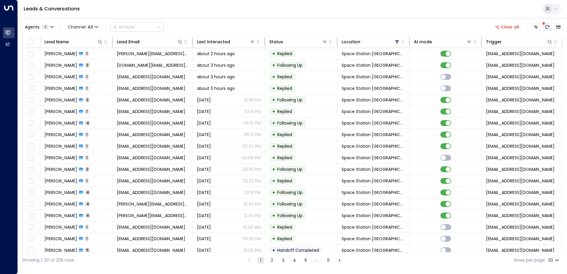
click at [548, 29] on button "There are new threads available. Refresh the grid to view the latest updates." at bounding box center [547, 27] width 8 height 8
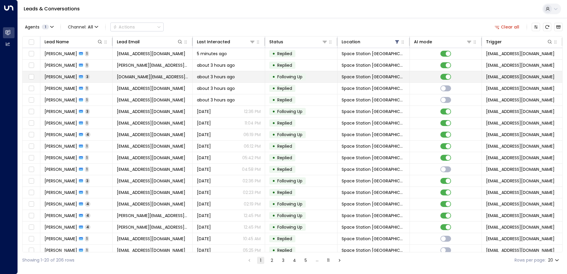
click at [67, 78] on span "[PERSON_NAME]" at bounding box center [60, 77] width 33 height 6
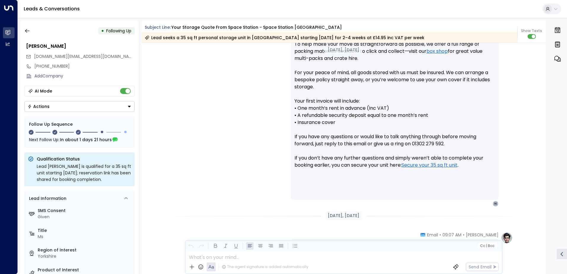
scroll to position [274, 0]
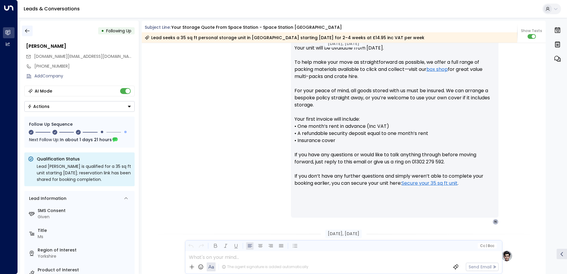
click at [30, 29] on icon "button" at bounding box center [27, 31] width 6 height 6
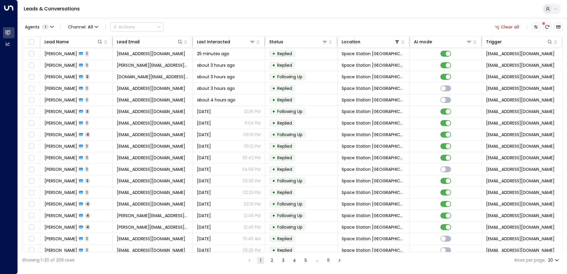
click at [545, 25] on span at bounding box center [543, 23] width 3 height 3
click at [545, 25] on span at bounding box center [543, 23] width 4 height 4
click at [546, 26] on icon "There are new threads available. Refresh the grid to view the latest updates." at bounding box center [546, 27] width 5 height 5
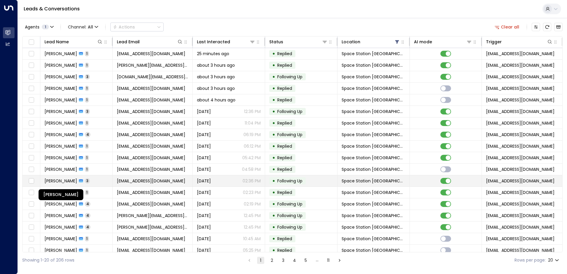
click at [77, 181] on span "[PERSON_NAME]" at bounding box center [60, 181] width 33 height 6
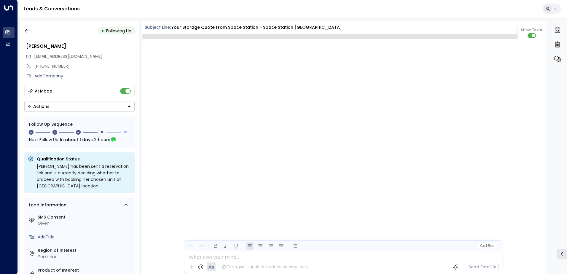
scroll to position [610, 0]
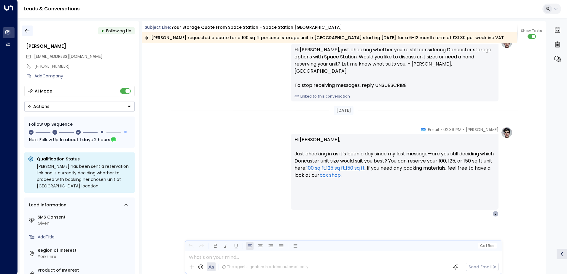
click at [27, 30] on icon "button" at bounding box center [27, 31] width 6 height 6
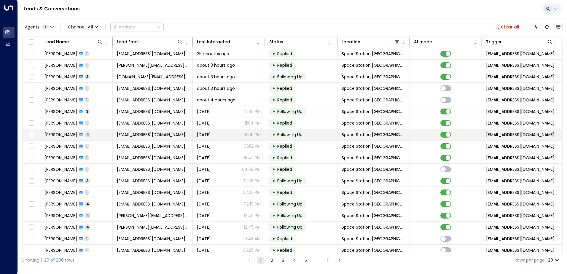
click at [86, 137] on span "4" at bounding box center [88, 134] width 6 height 5
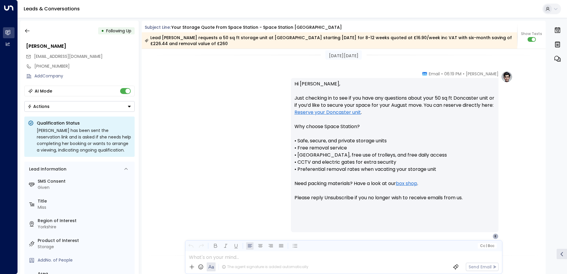
scroll to position [409, 0]
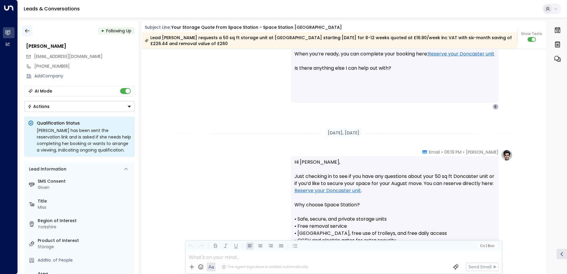
click at [30, 31] on button "button" at bounding box center [27, 30] width 11 height 11
